Goal: Entertainment & Leisure: Consume media (video, audio)

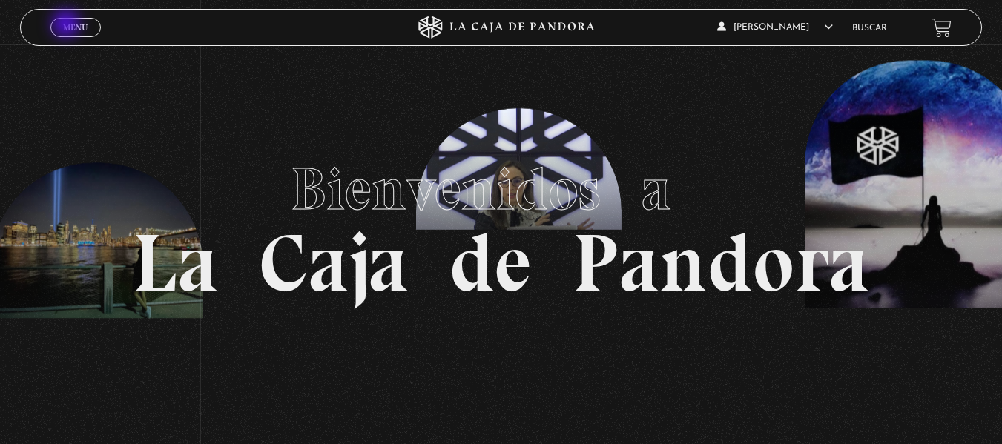
click at [67, 25] on span "Menu" at bounding box center [75, 27] width 24 height 9
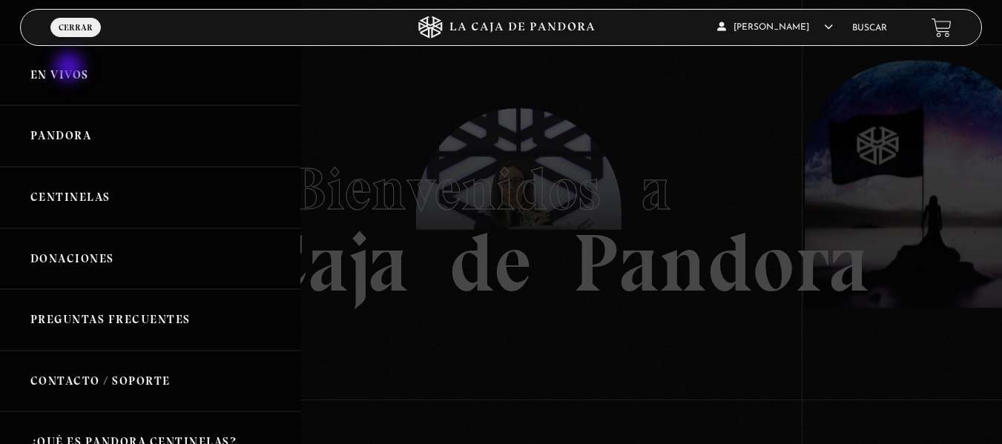
click at [72, 70] on link "En vivos" at bounding box center [150, 75] width 300 height 62
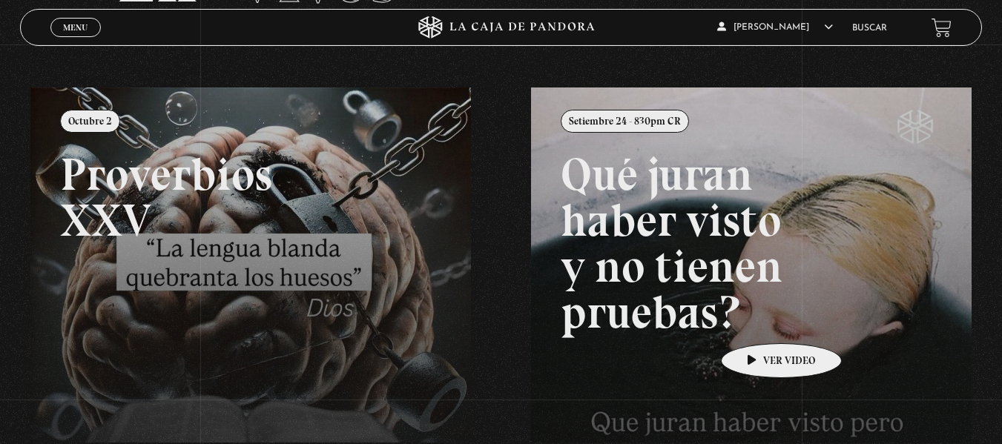
scroll to position [148, 0]
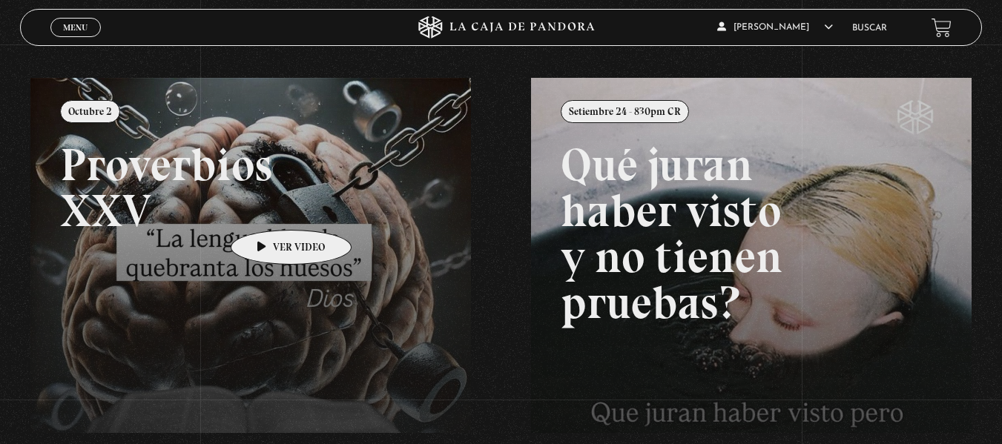
click at [265, 206] on link at bounding box center [531, 300] width 1002 height 444
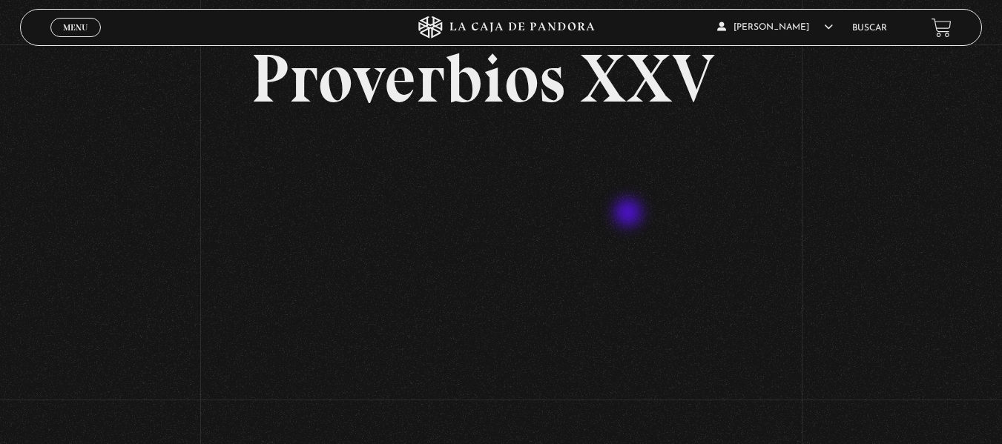
scroll to position [148, 0]
